Goal: Ask a question

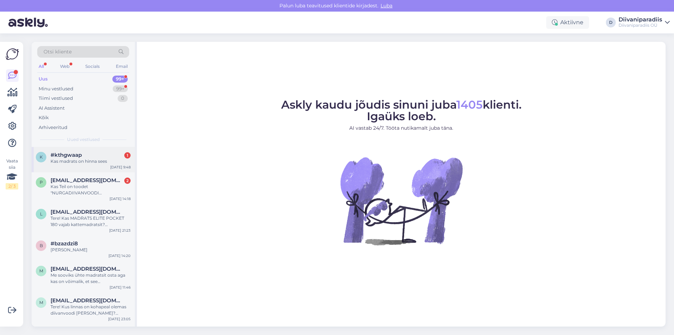
click at [88, 157] on div "#kthgwaap 1" at bounding box center [91, 155] width 80 height 6
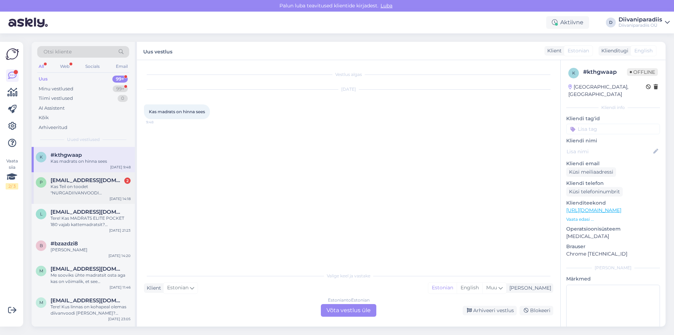
click at [88, 184] on div "Kas Teil on toodet "NURGADIIVANVOODI [PERSON_NAME]" [PERSON_NAME] teises toonis…" at bounding box center [91, 189] width 80 height 13
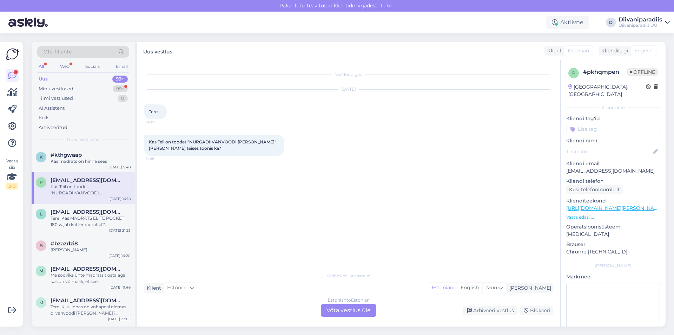
click at [588, 167] on p "[EMAIL_ADDRESS][DOMAIN_NAME]" at bounding box center [613, 170] width 94 height 7
copy p "[EMAIL_ADDRESS][DOMAIN_NAME]"
click at [84, 216] on div "Tere! Kas MADRATS ELITE POCKET 180 vajab kattemadratsit? [GEOGRAPHIC_DATA]" at bounding box center [91, 221] width 80 height 13
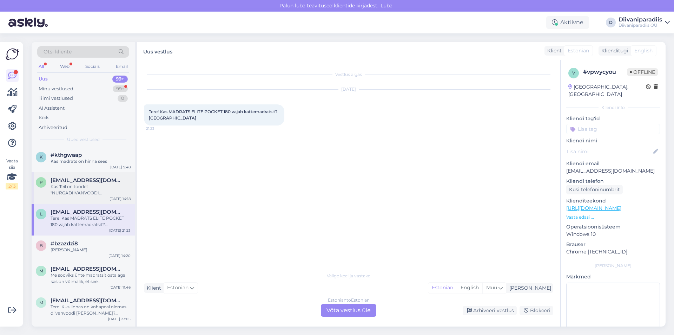
click at [94, 183] on div "Kas Teil on toodet "NURGADIIVANVOODI [PERSON_NAME]" [PERSON_NAME] teises toonis…" at bounding box center [91, 189] width 80 height 13
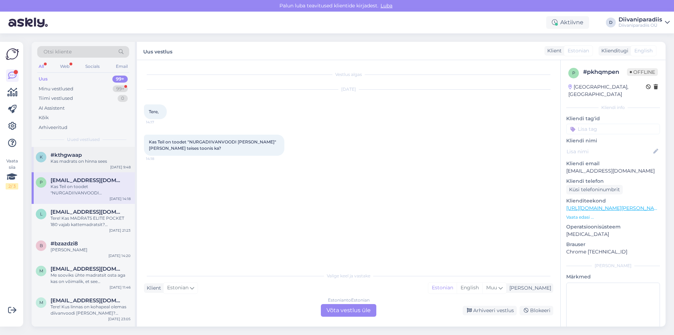
click at [84, 155] on div "#kthgwaap" at bounding box center [91, 155] width 80 height 6
